Goal: Task Accomplishment & Management: Manage account settings

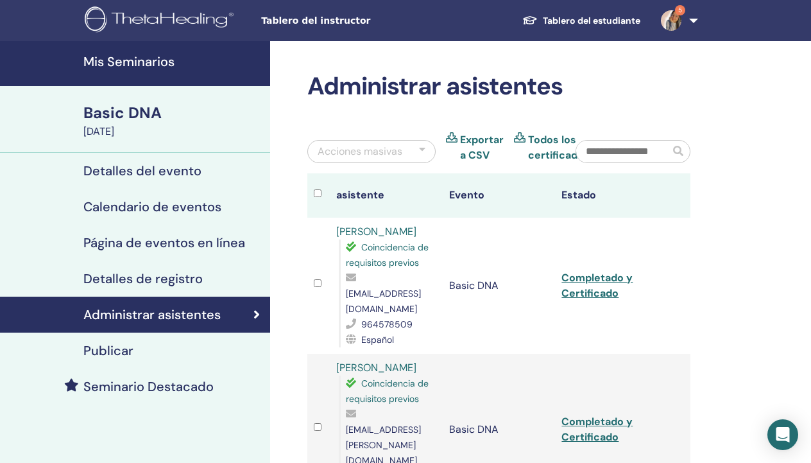
click at [285, 22] on span "Tablero del instructor" at bounding box center [357, 20] width 192 height 13
click at [666, 19] on img at bounding box center [671, 20] width 21 height 21
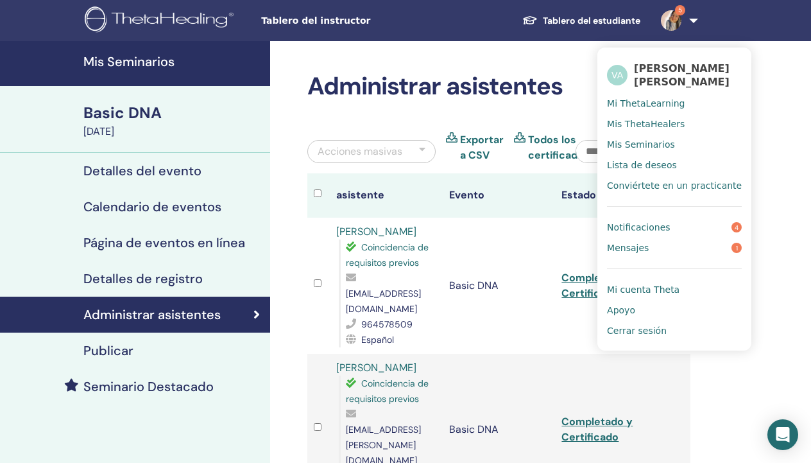
click at [671, 237] on link "Notificaciones 4" at bounding box center [674, 227] width 135 height 21
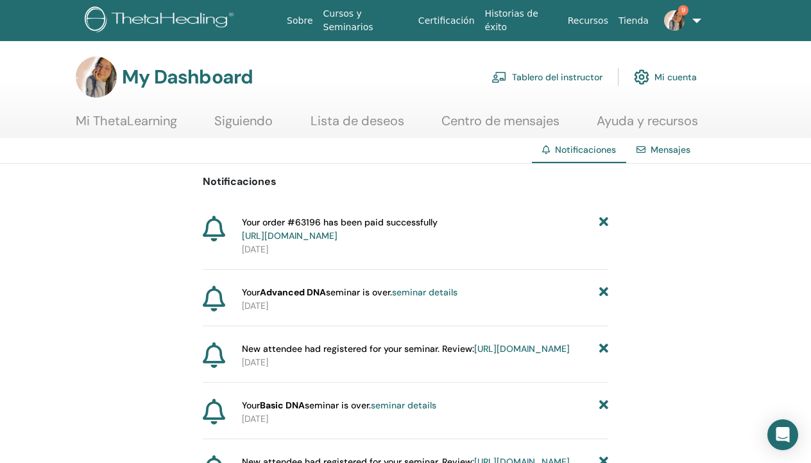
click at [553, 73] on link "Tablero del instructor" at bounding box center [546, 77] width 111 height 28
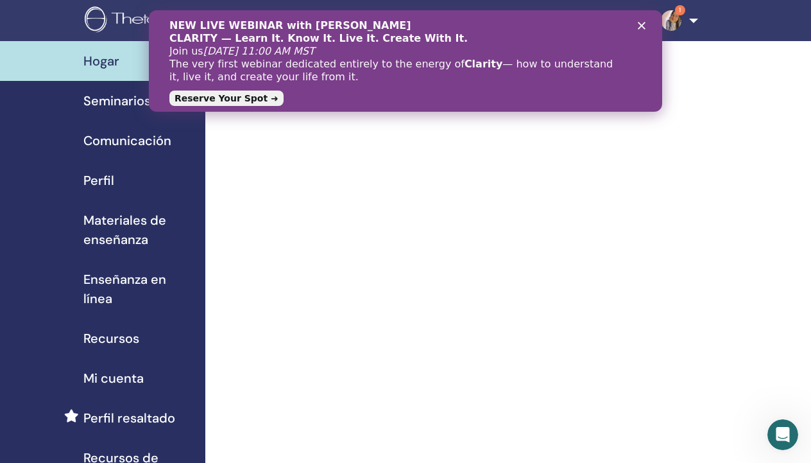
click at [642, 22] on icon "Cerrar" at bounding box center [642, 26] width 8 height 8
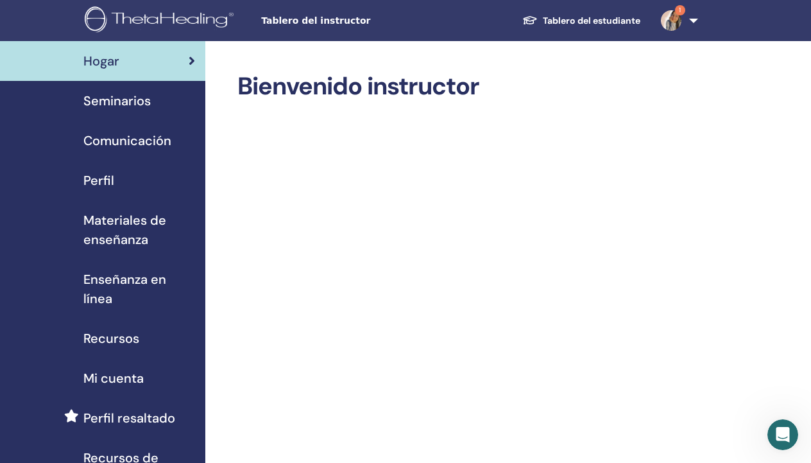
scroll to position [19, 0]
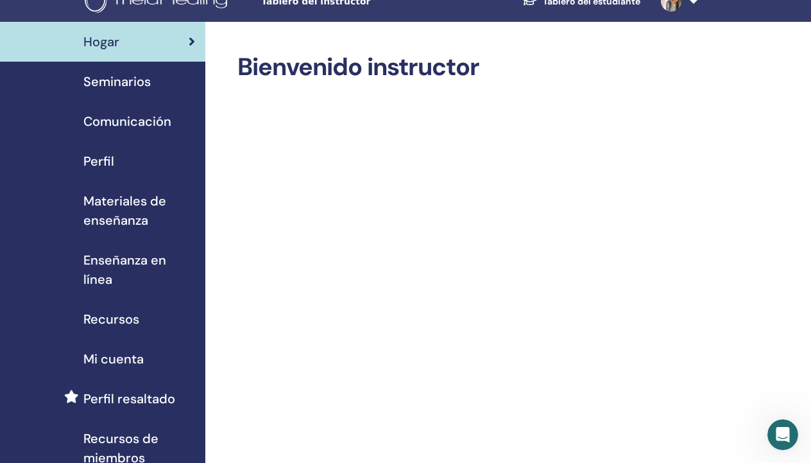
click at [117, 398] on span "Perfil resaltado" at bounding box center [129, 398] width 92 height 19
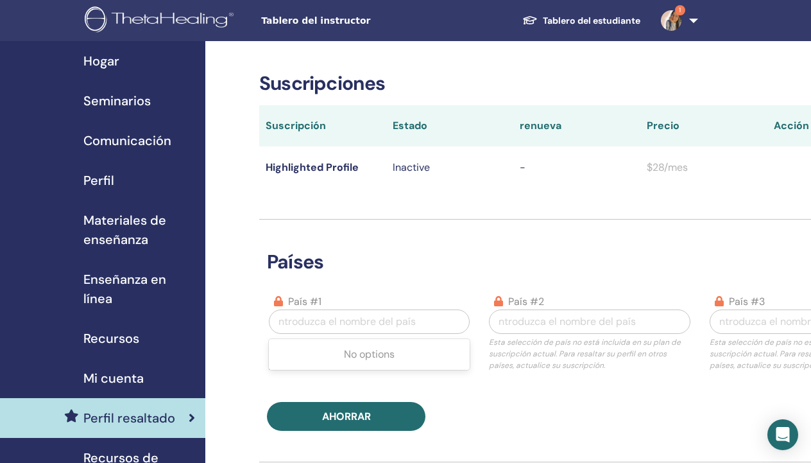
click at [403, 320] on div "Introduzca el nombre del país" at bounding box center [369, 321] width 187 height 15
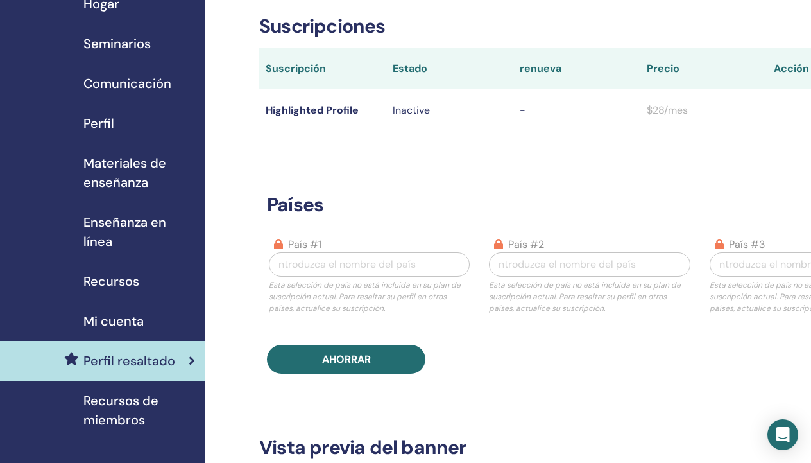
scroll to position [58, 0]
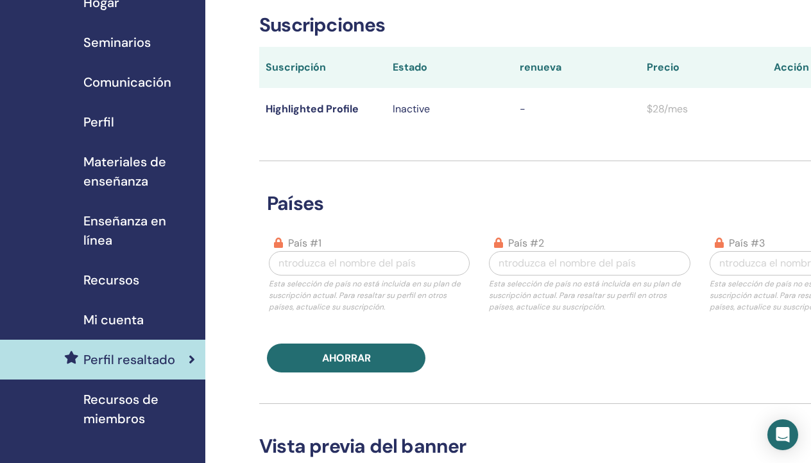
click at [113, 318] on span "Mi cuenta" at bounding box center [113, 319] width 60 height 19
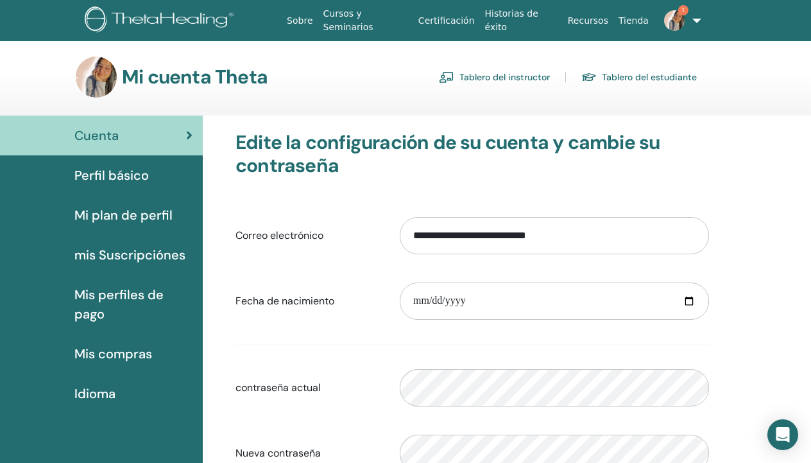
click at [104, 175] on span "Perfil básico" at bounding box center [111, 175] width 74 height 19
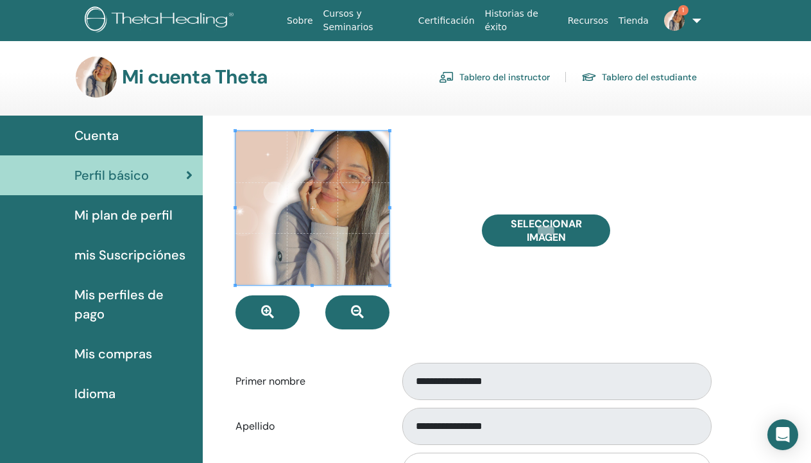
click at [92, 302] on span "Mis perfiles de pago" at bounding box center [133, 304] width 118 height 38
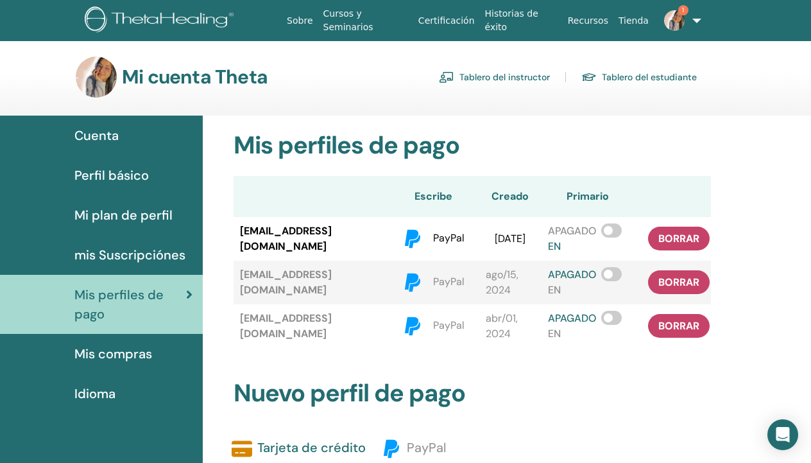
click at [90, 135] on span "Cuenta" at bounding box center [96, 135] width 44 height 19
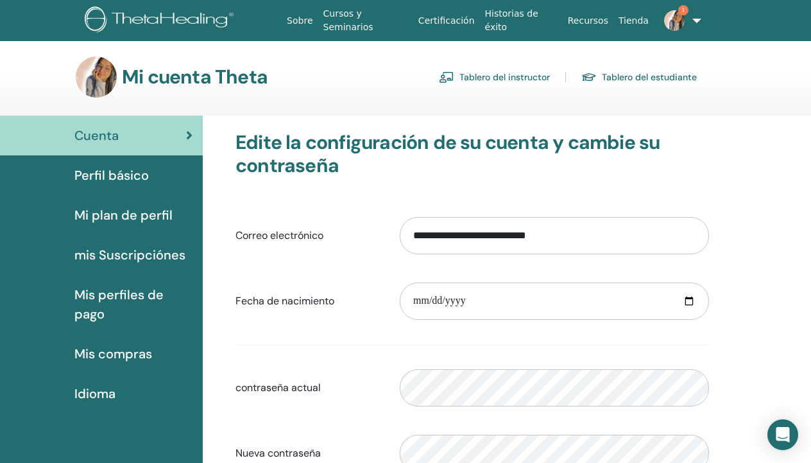
click at [117, 214] on span "Mi plan de perfil" at bounding box center [123, 214] width 98 height 19
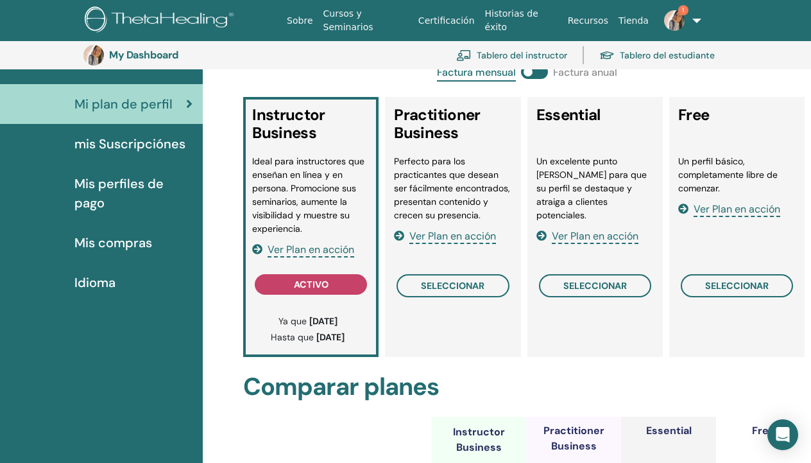
scroll to position [136, 0]
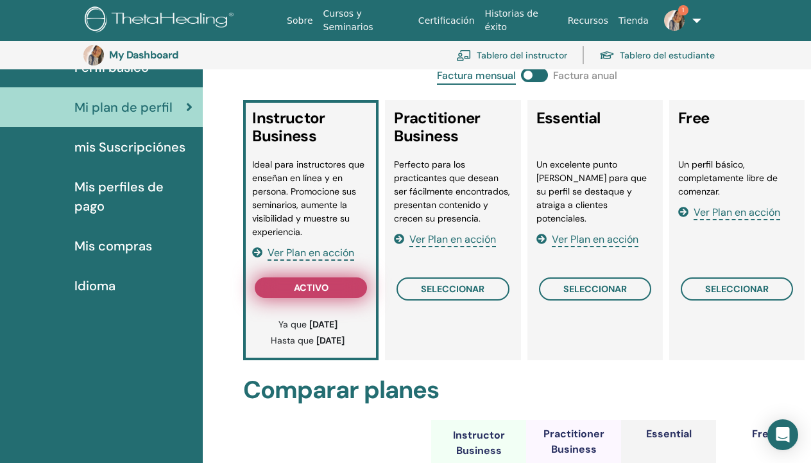
click at [289, 286] on button "activo" at bounding box center [311, 287] width 112 height 21
click at [305, 252] on span "Ver Plan en acción" at bounding box center [311, 253] width 87 height 15
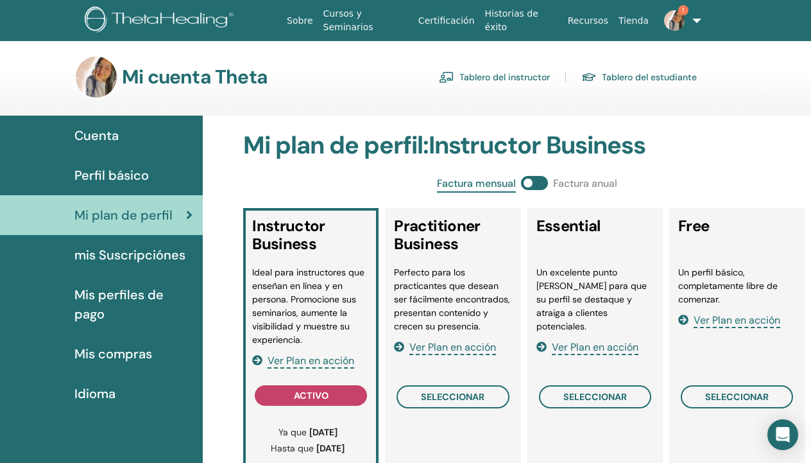
scroll to position [0, 0]
click at [484, 70] on link "Tablero del instructor" at bounding box center [494, 77] width 111 height 21
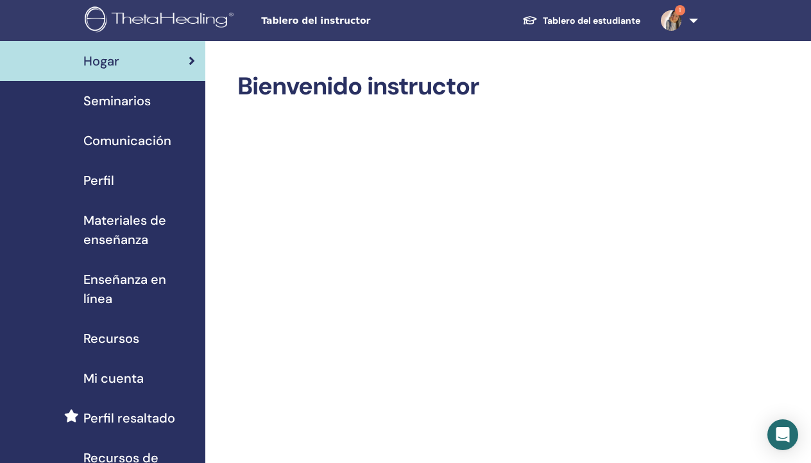
click at [112, 180] on span "Perfil" at bounding box center [98, 180] width 31 height 19
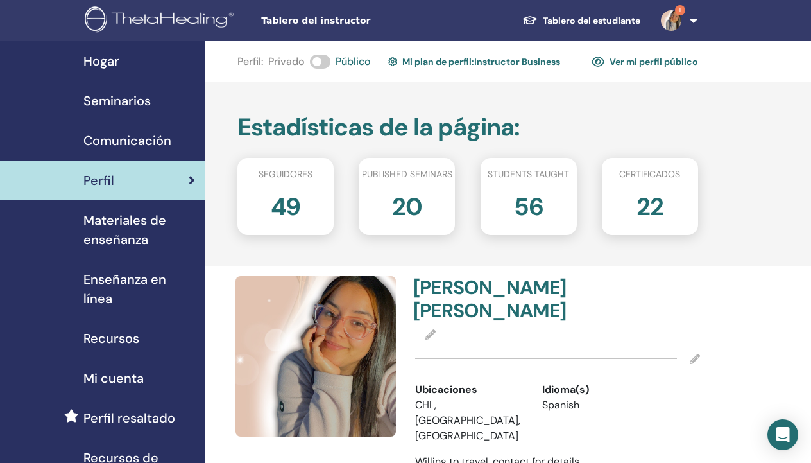
click at [694, 24] on link "1" at bounding box center [677, 20] width 53 height 41
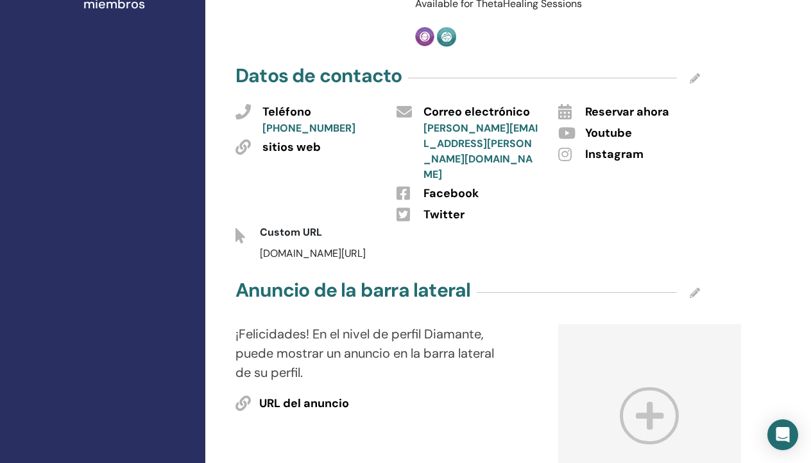
scroll to position [479, 0]
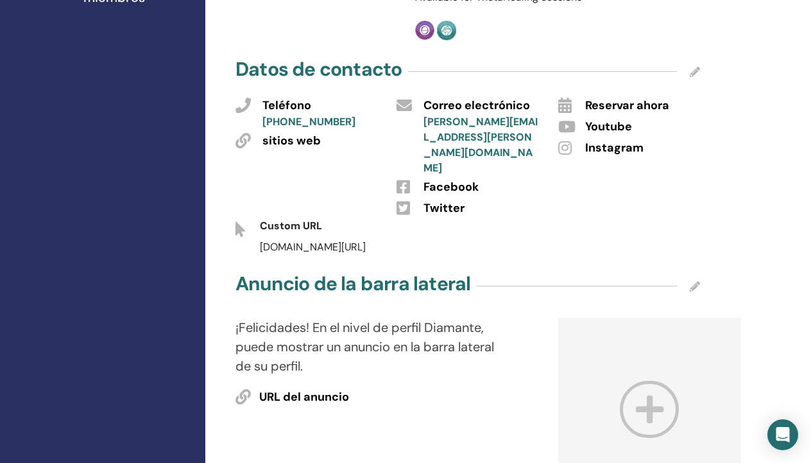
click at [696, 77] on icon at bounding box center [695, 72] width 10 height 10
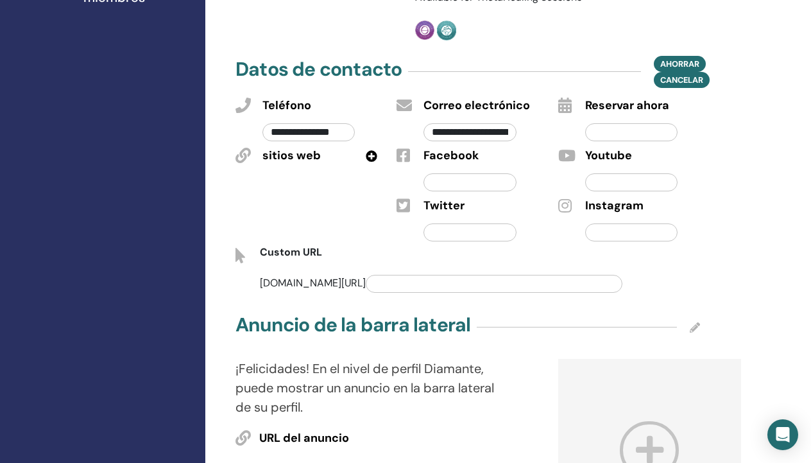
click at [613, 241] on input "text" at bounding box center [631, 232] width 93 height 18
paste input "**********"
type input "**********"
click at [615, 191] on input "text" at bounding box center [631, 182] width 93 height 18
paste input "**********"
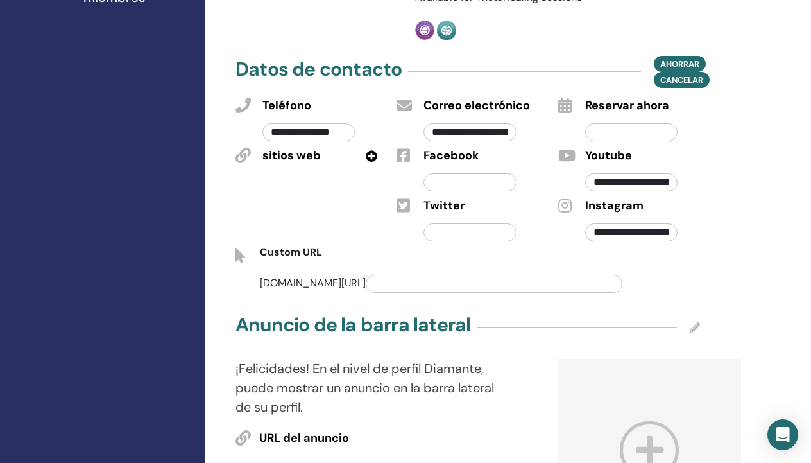
type input "**********"
click at [632, 141] on input "text" at bounding box center [631, 132] width 93 height 18
paste input "**********"
type input "**********"
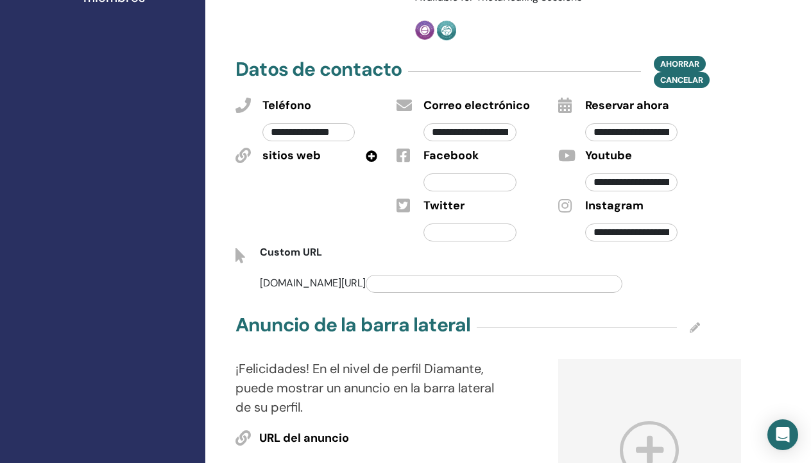
click at [483, 293] on input "text" at bounding box center [494, 284] width 257 height 18
paste input "**********"
type input "**********"
click at [666, 71] on span "Ahorrar" at bounding box center [679, 63] width 39 height 13
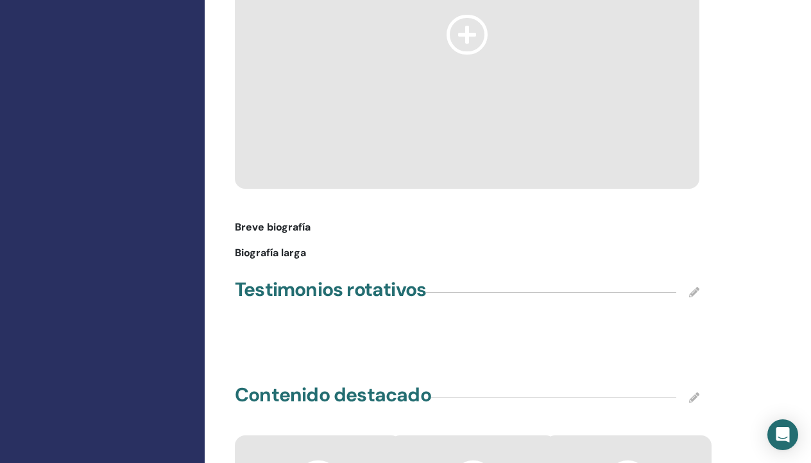
scroll to position [1412, 1]
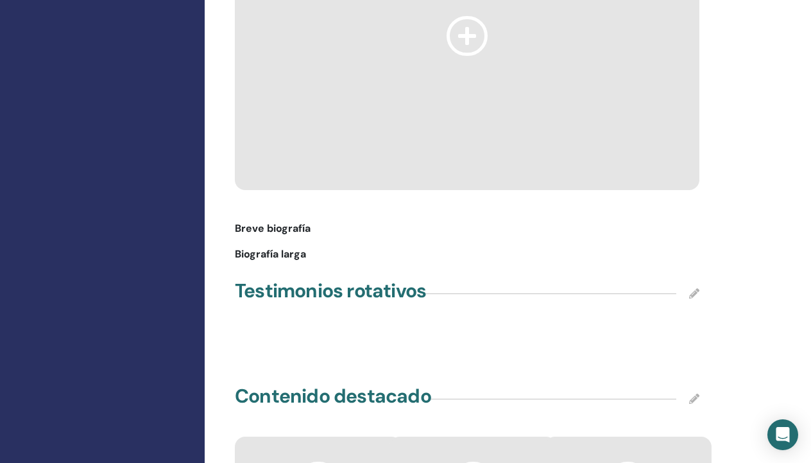
click at [466, 55] on icon at bounding box center [467, 35] width 41 height 39
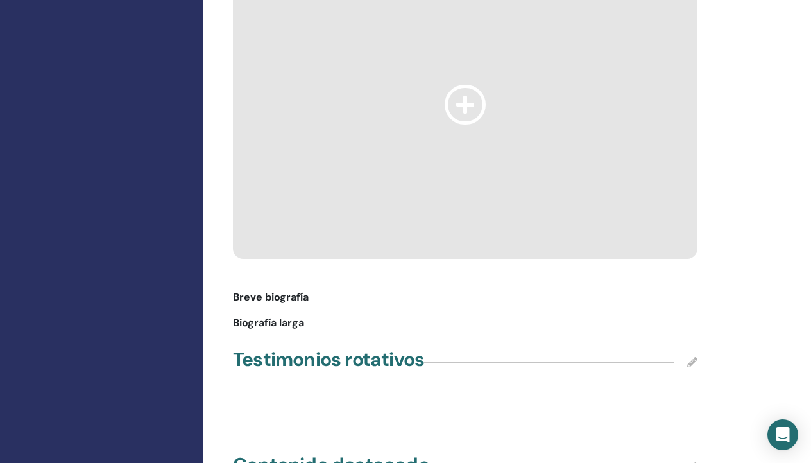
scroll to position [1347, 3]
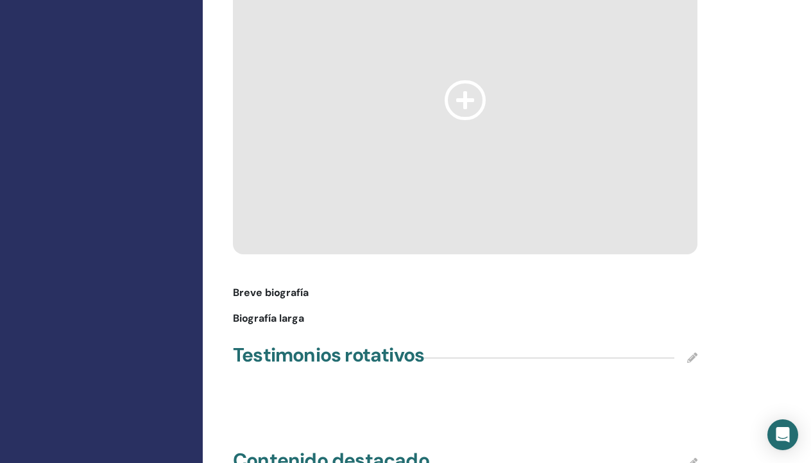
click at [466, 119] on icon at bounding box center [465, 99] width 41 height 39
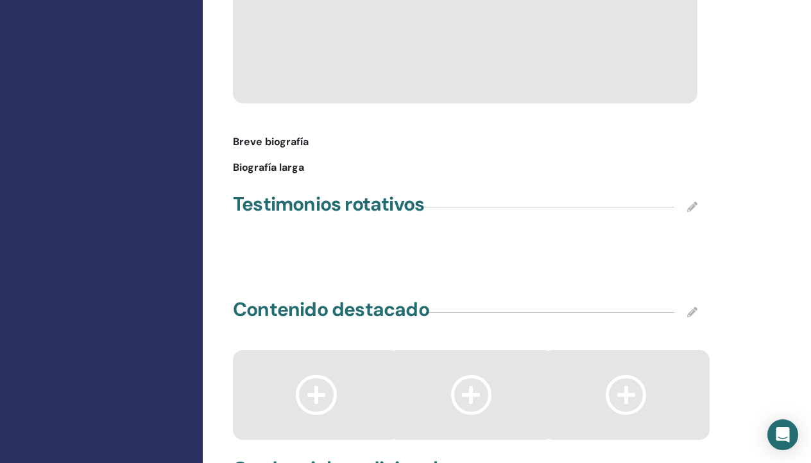
scroll to position [1508, 3]
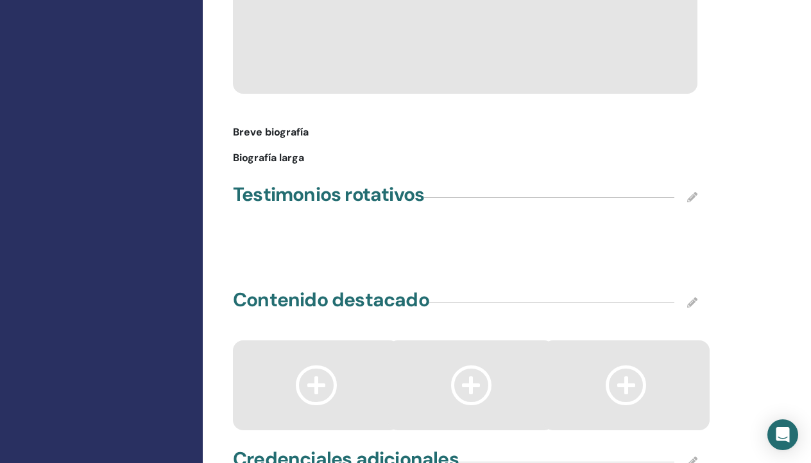
click at [253, 140] on span "Breve biografía" at bounding box center [271, 131] width 76 height 15
click at [263, 166] on span "Biografía larga" at bounding box center [268, 157] width 71 height 15
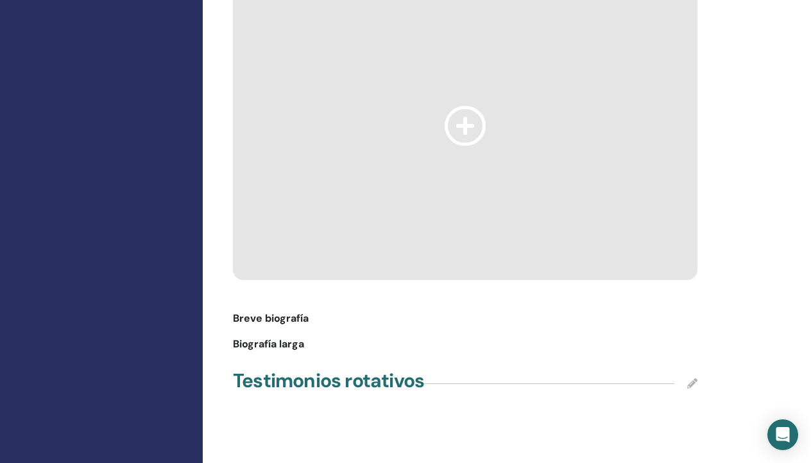
scroll to position [1284, 3]
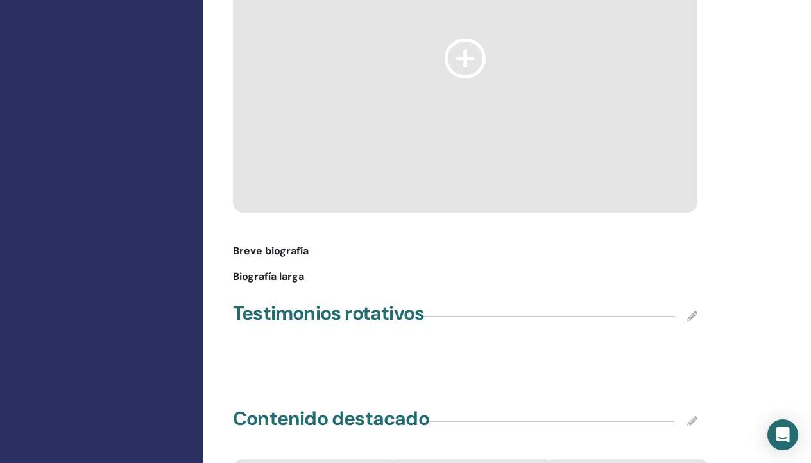
scroll to position [1427, 3]
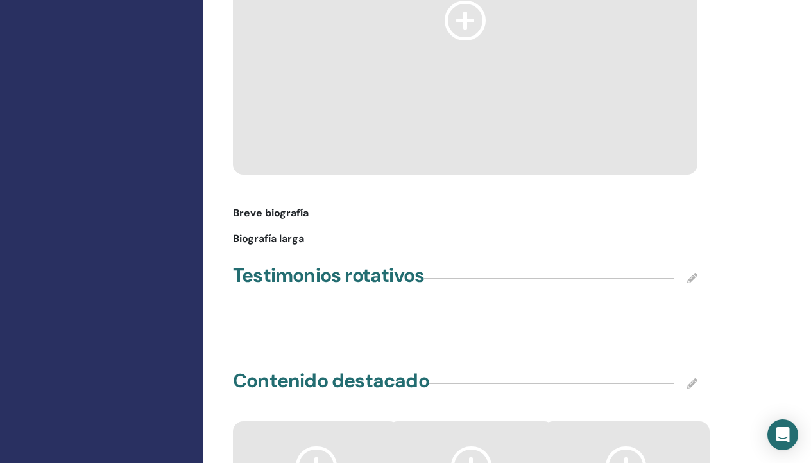
click at [691, 283] on icon at bounding box center [692, 278] width 10 height 10
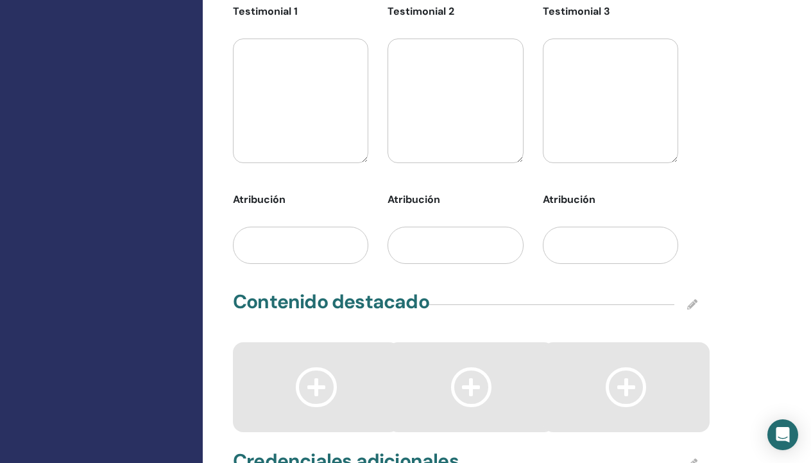
scroll to position [1732, 3]
